Goal: Information Seeking & Learning: Learn about a topic

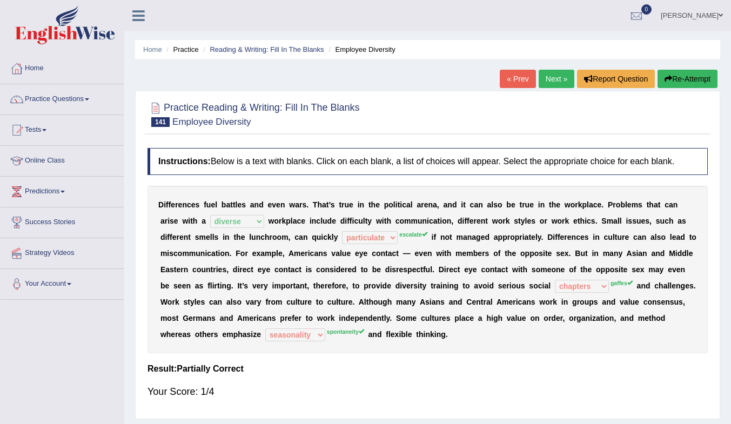
select select "diverse"
select select "particulate"
select select "chapters"
select select "seasonality"
click at [34, 156] on link "Online Class" at bounding box center [62, 159] width 123 height 27
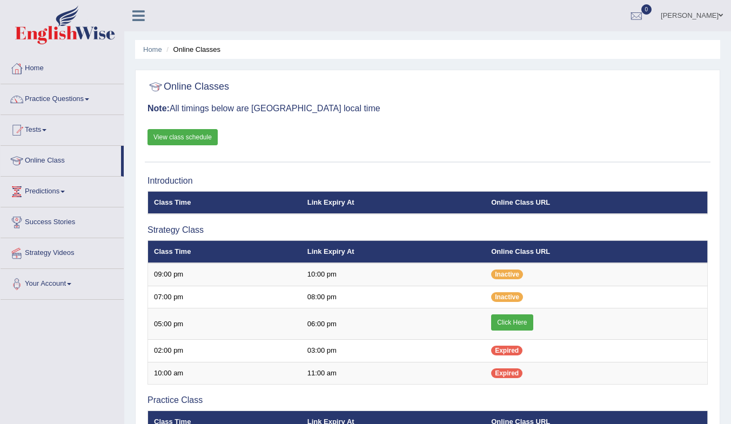
drag, startPoint x: 0, startPoint y: 0, endPoint x: 526, endPoint y: 319, distance: 615.4
click at [526, 319] on link "Click Here" at bounding box center [512, 322] width 42 height 16
click at [42, 99] on link "Practice Questions" at bounding box center [62, 97] width 123 height 27
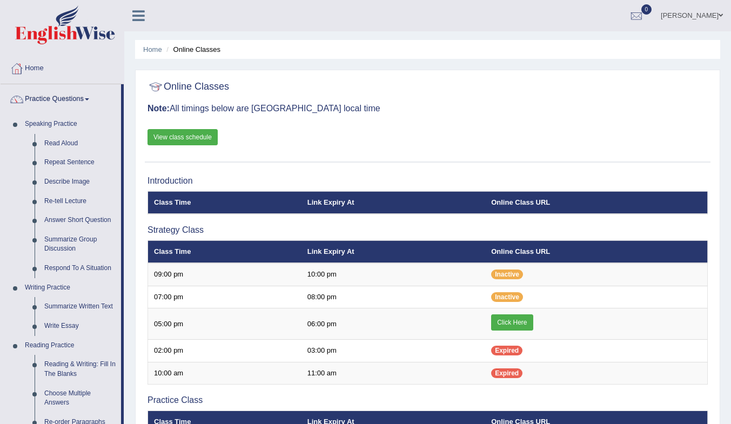
click at [71, 322] on link "Write Essay" at bounding box center [80, 326] width 82 height 19
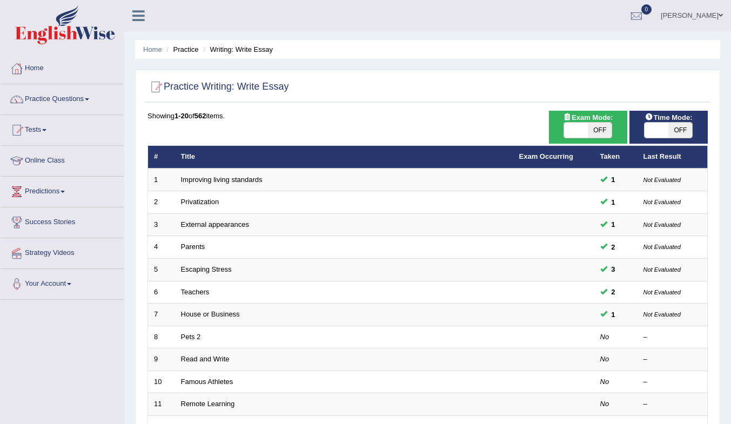
click at [191, 338] on link "Pets 2" at bounding box center [191, 337] width 20 height 8
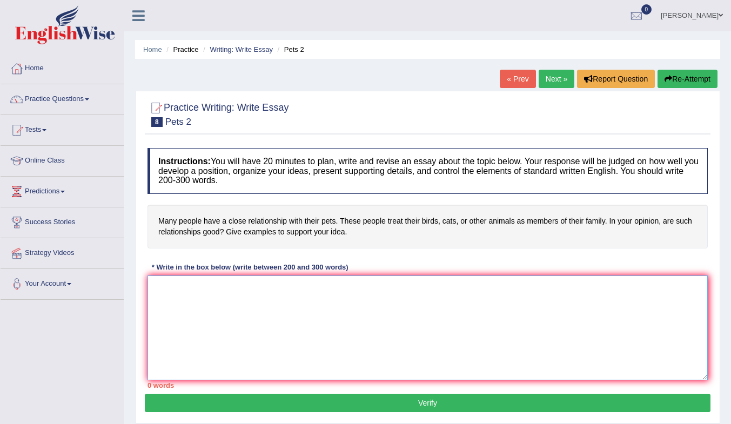
click at [438, 332] on textarea at bounding box center [427, 327] width 560 height 105
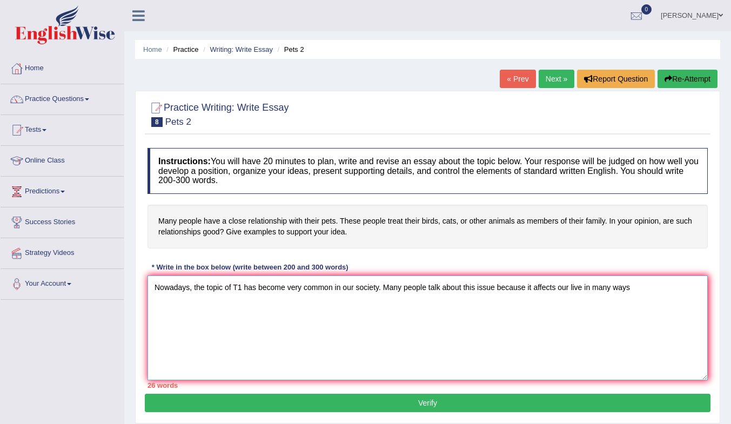
click at [580, 287] on textarea "Nowadays, the topic of T1 has become very common in our society. Many people ta…" at bounding box center [427, 327] width 560 height 105
click at [641, 287] on textarea "Nowadays, the topic of T1 has become very common in our society. Many people ta…" at bounding box center [427, 327] width 560 height 105
click at [638, 288] on textarea "Nowadays, the topic of T1 has become very common in our society. Many people ta…" at bounding box center [427, 327] width 560 height 105
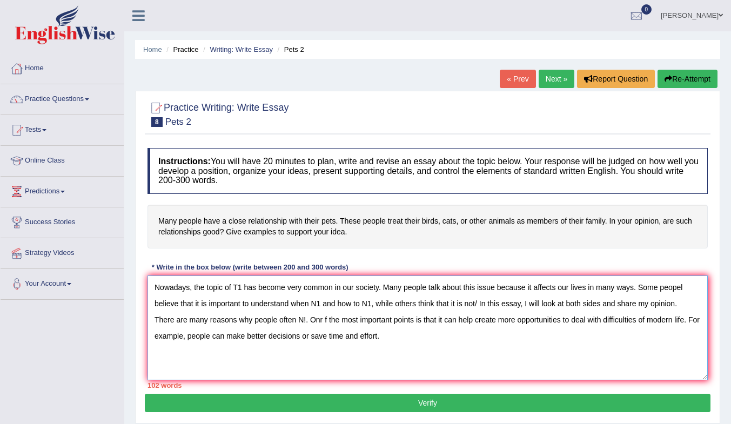
click at [411, 341] on textarea "Nowadays, the topic of T1 has become very common in our society. Many people ta…" at bounding box center [427, 327] width 560 height 105
click at [319, 319] on textarea "Nowadays, the topic of T1 has become very common in our society. Many people ta…" at bounding box center [427, 327] width 560 height 105
click at [323, 321] on textarea "Nowadays, the topic of T1 has become very common in our society. Many people ta…" at bounding box center [427, 327] width 560 height 105
click at [413, 334] on textarea "Nowadays, the topic of T1 has become very common in our society. Many people ta…" at bounding box center [427, 327] width 560 height 105
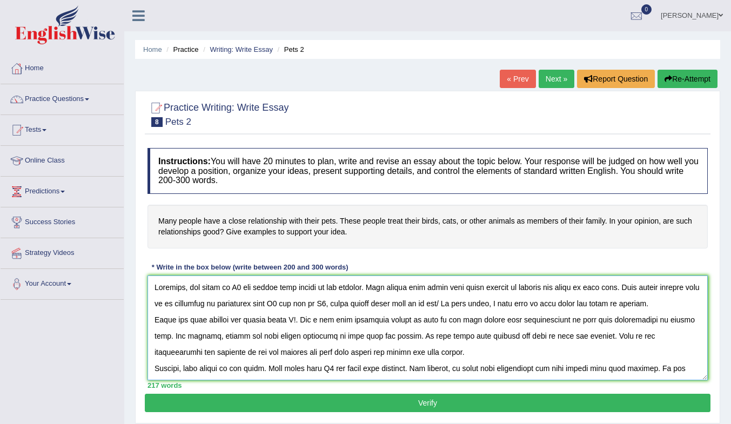
drag, startPoint x: 241, startPoint y: 288, endPoint x: 232, endPoint y: 291, distance: 9.6
click at [232, 291] on textarea at bounding box center [427, 327] width 560 height 105
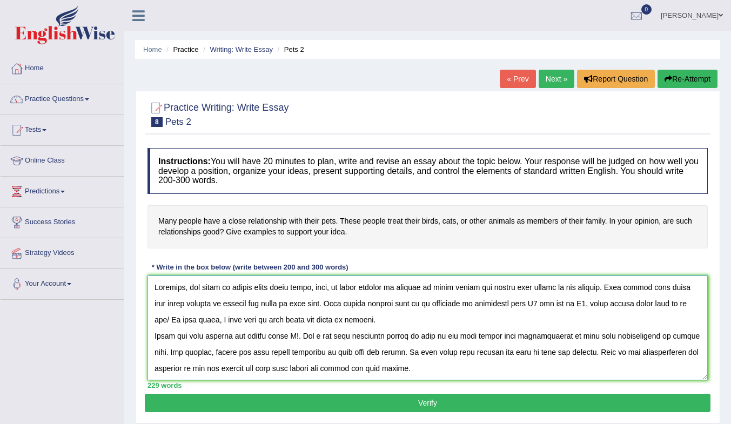
drag, startPoint x: 562, startPoint y: 306, endPoint x: 534, endPoint y: 310, distance: 29.0
click at [534, 310] on textarea at bounding box center [427, 327] width 560 height 105
drag, startPoint x: 164, startPoint y: 324, endPoint x: 156, endPoint y: 326, distance: 8.9
click at [156, 326] on textarea at bounding box center [427, 327] width 560 height 105
click at [231, 291] on textarea at bounding box center [427, 327] width 560 height 105
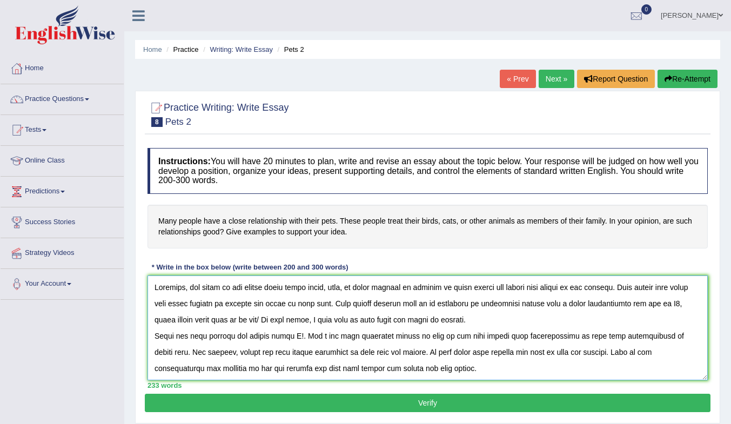
drag, startPoint x: 163, startPoint y: 322, endPoint x: 674, endPoint y: 307, distance: 511.8
click at [674, 307] on textarea at bounding box center [427, 327] width 560 height 105
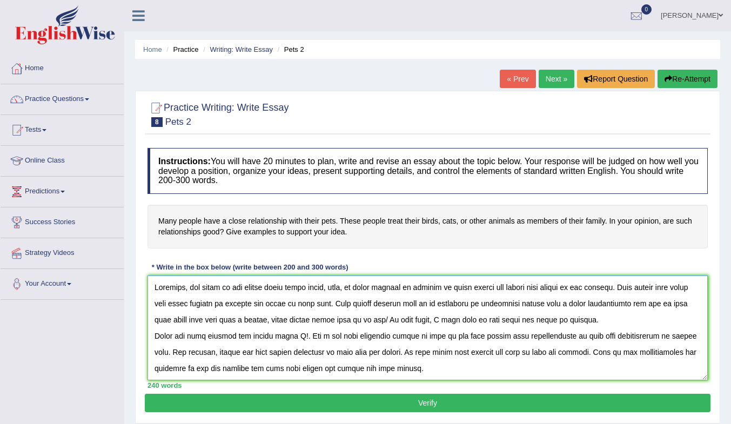
click at [239, 321] on textarea at bounding box center [427, 327] width 560 height 105
click at [372, 321] on textarea at bounding box center [427, 327] width 560 height 105
click at [641, 308] on textarea at bounding box center [427, 327] width 560 height 105
click at [294, 322] on textarea at bounding box center [427, 327] width 560 height 105
click at [292, 321] on textarea at bounding box center [427, 327] width 560 height 105
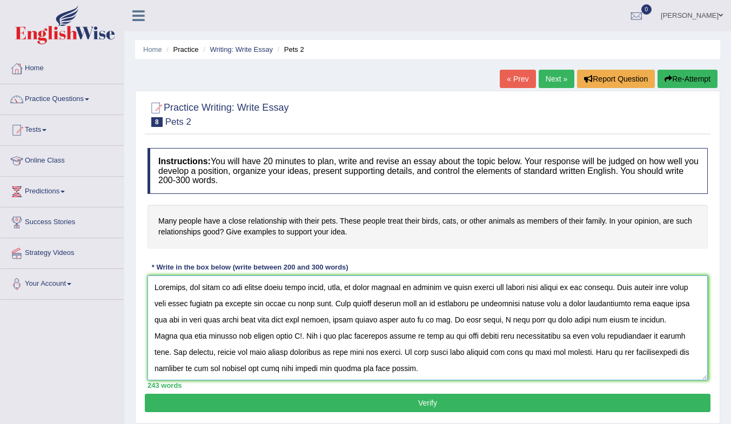
click at [291, 322] on textarea at bounding box center [427, 327] width 560 height 105
click at [300, 340] on textarea at bounding box center [427, 327] width 560 height 105
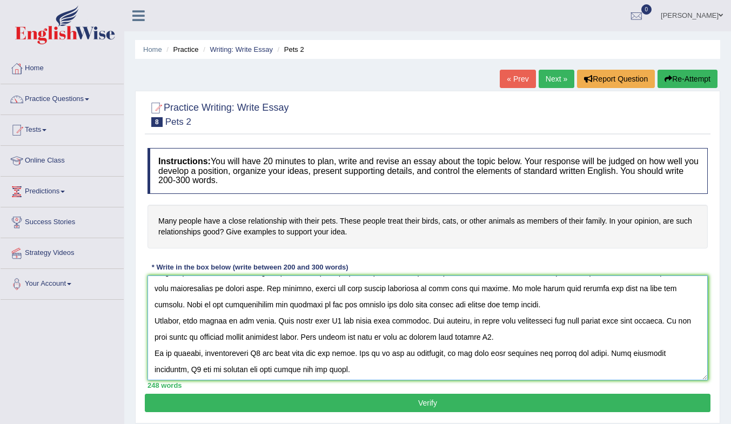
scroll to position [65, 0]
drag, startPoint x: 339, startPoint y: 321, endPoint x: 333, endPoint y: 322, distance: 6.6
click at [333, 322] on textarea at bounding box center [427, 327] width 560 height 105
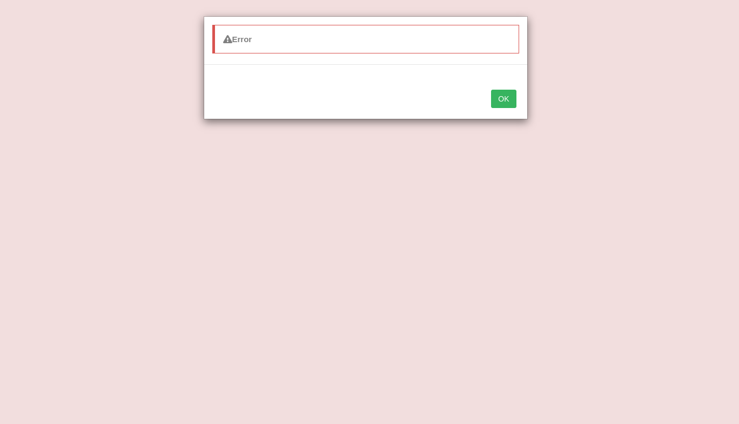
click at [542, 72] on div "Error OK" at bounding box center [369, 212] width 739 height 424
click at [512, 101] on button "OK" at bounding box center [503, 99] width 25 height 18
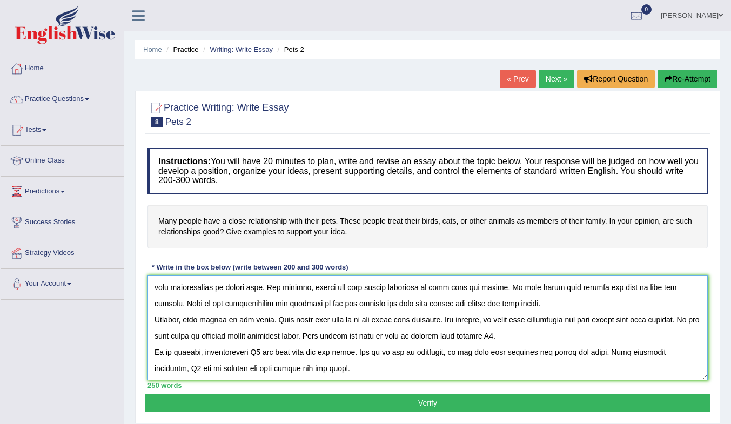
click at [326, 325] on textarea at bounding box center [427, 327] width 560 height 105
click at [364, 322] on textarea at bounding box center [427, 327] width 560 height 105
drag, startPoint x: 163, startPoint y: 338, endPoint x: 156, endPoint y: 341, distance: 7.0
click at [156, 341] on textarea at bounding box center [427, 327] width 560 height 105
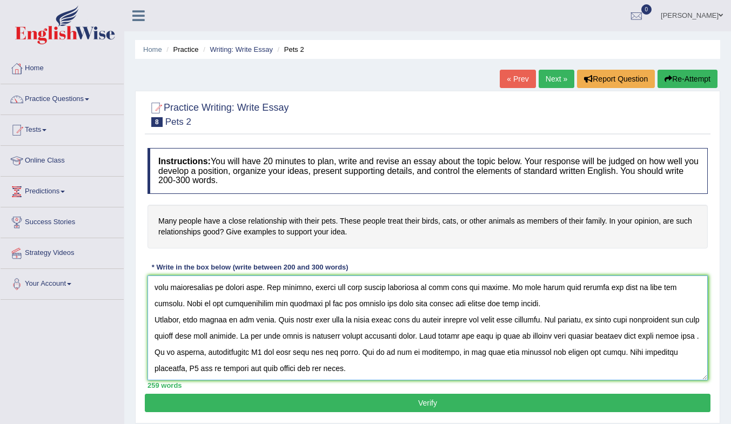
drag, startPoint x: 213, startPoint y: 340, endPoint x: 198, endPoint y: 340, distance: 15.7
click at [198, 340] on textarea at bounding box center [427, 327] width 560 height 105
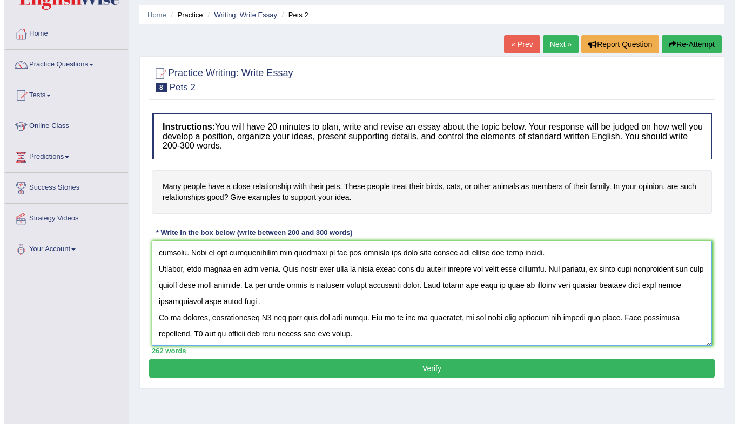
scroll to position [54, 0]
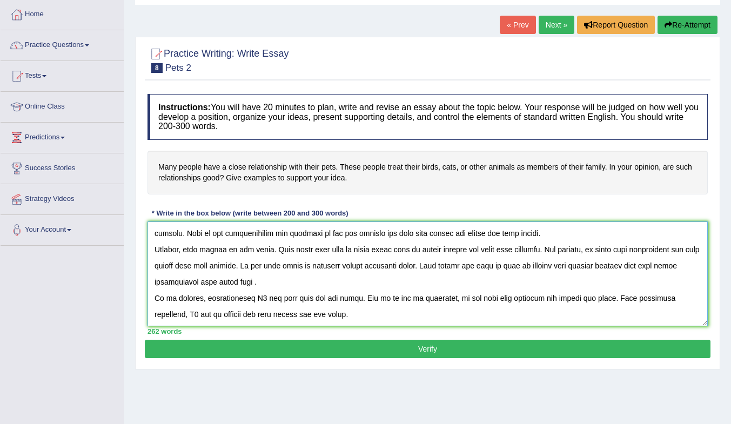
drag, startPoint x: 261, startPoint y: 301, endPoint x: 255, endPoint y: 299, distance: 6.7
click at [255, 299] on textarea at bounding box center [427, 273] width 560 height 105
drag, startPoint x: 233, startPoint y: 317, endPoint x: 223, endPoint y: 318, distance: 9.8
click at [223, 318] on textarea at bounding box center [427, 273] width 560 height 105
type textarea "Nowadays, the topic of how peopel treat their birds, cats, or other animals as …"
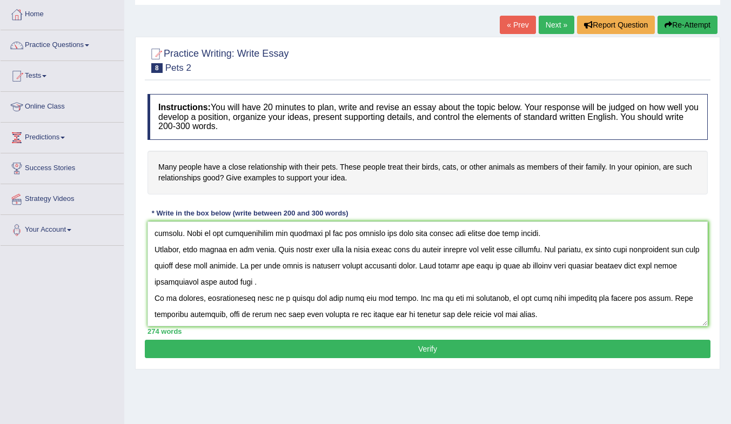
click at [442, 347] on button "Verify" at bounding box center [428, 349] width 566 height 18
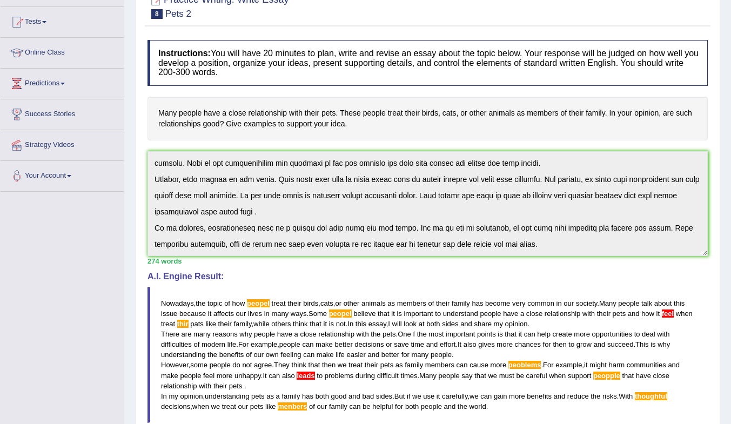
scroll to position [258, 0]
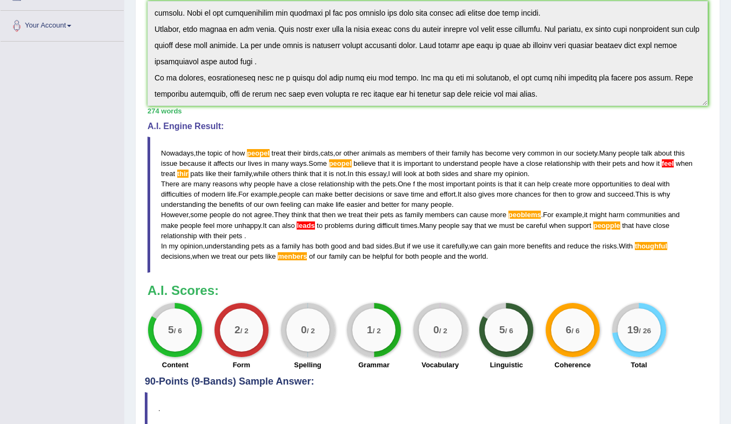
click at [305, 227] on span "leads" at bounding box center [306, 225] width 18 height 8
drag, startPoint x: 183, startPoint y: 174, endPoint x: 392, endPoint y: 261, distance: 226.4
click at [362, 259] on blockquote "Nowadays , the topic of how peopel treat their birds , cats , or other animals …" at bounding box center [427, 205] width 560 height 136
